Goal: Find specific page/section: Find specific page/section

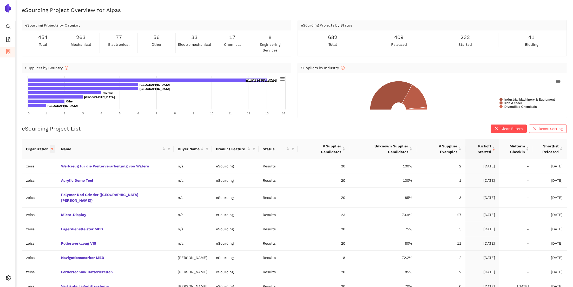
click at [55, 149] on span at bounding box center [52, 149] width 5 height 8
click at [43, 158] on input "text" at bounding box center [36, 159] width 43 height 6
type input "roll"
click at [42, 170] on span "rolls-royce" at bounding box center [30, 171] width 45 height 6
checkbox input "true"
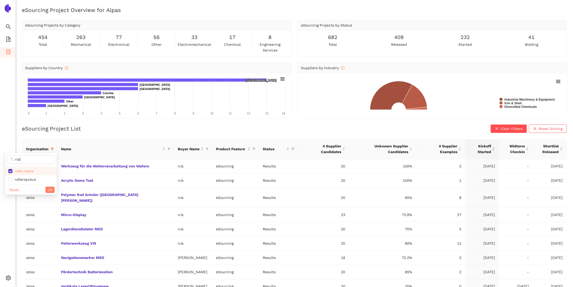
click at [52, 194] on div "Reset OK" at bounding box center [30, 189] width 51 height 10
click at [50, 187] on div "Reset OK" at bounding box center [30, 189] width 51 height 10
click at [50, 189] on span "OK" at bounding box center [50, 190] width 5 height 6
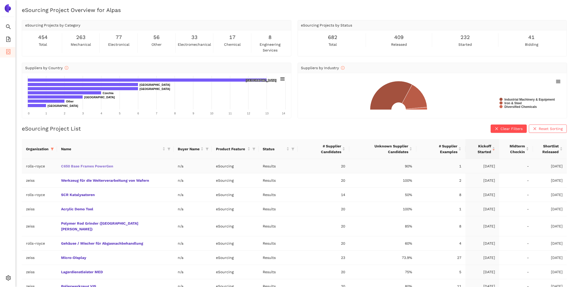
click at [0, 0] on link "C650 Base Frames PowerGen" at bounding box center [0, 0] width 0 height 0
